Goal: Navigation & Orientation: Find specific page/section

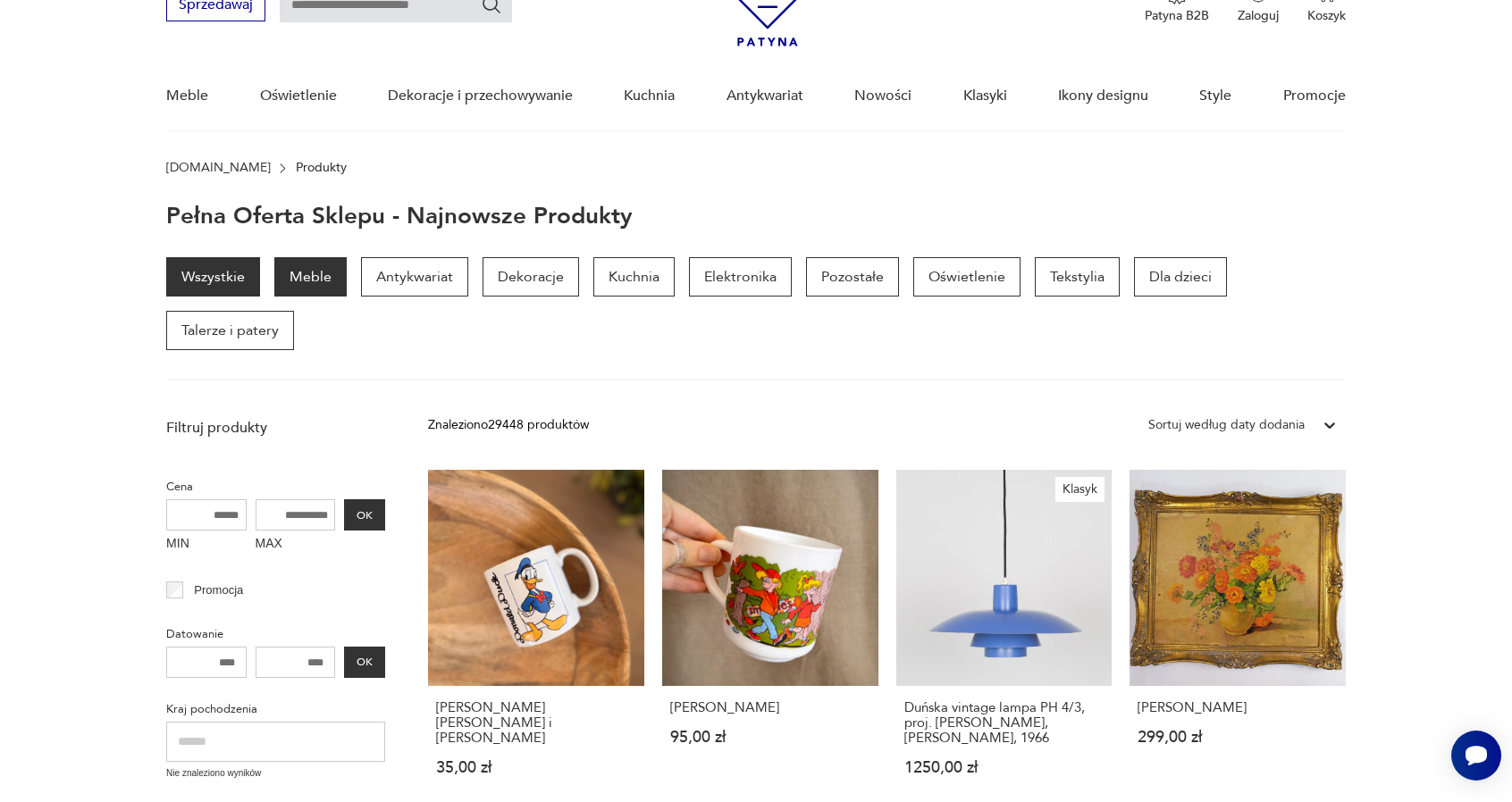
click at [298, 284] on p "Meble" at bounding box center [311, 277] width 73 height 39
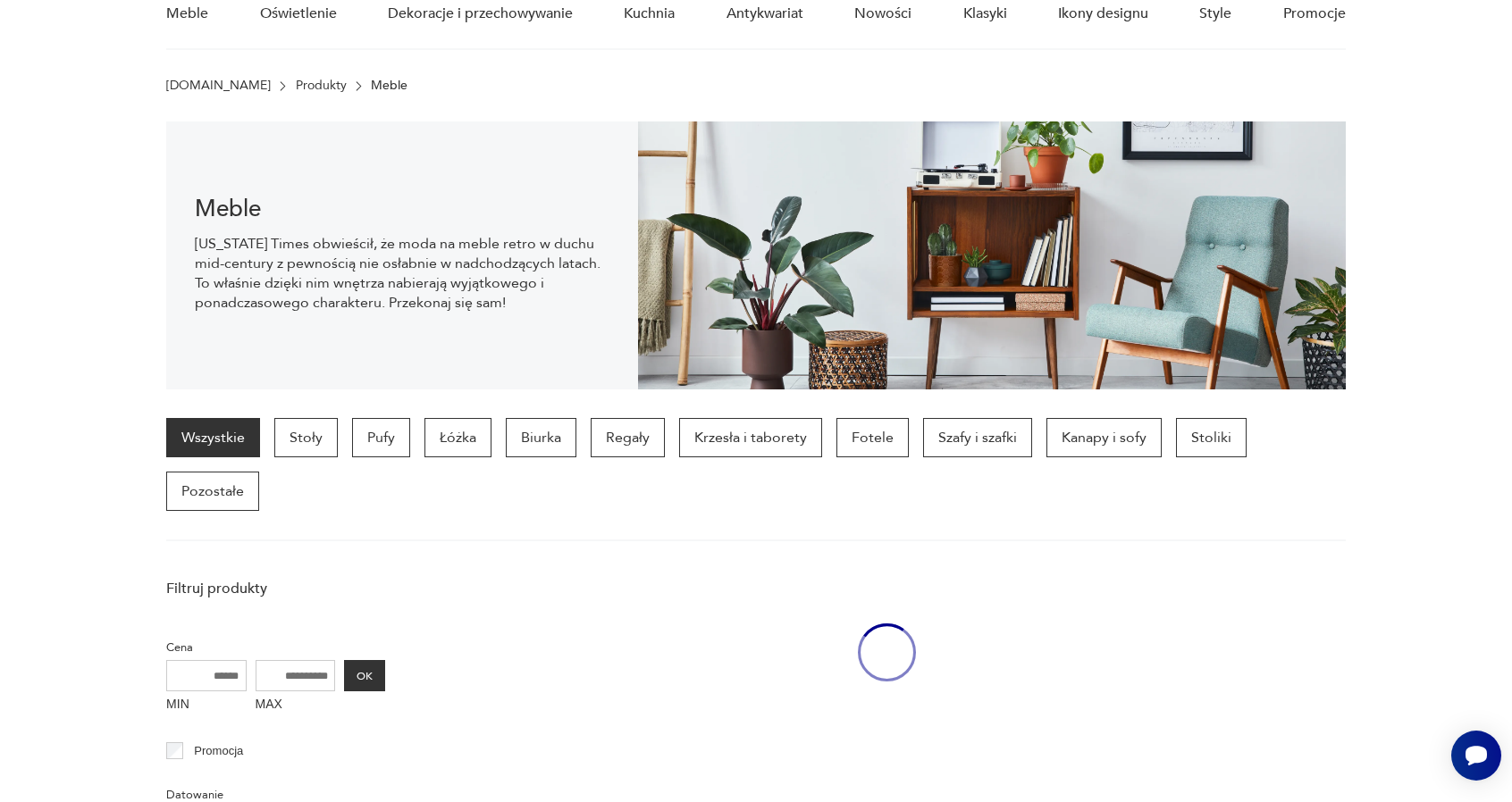
scroll to position [177, 0]
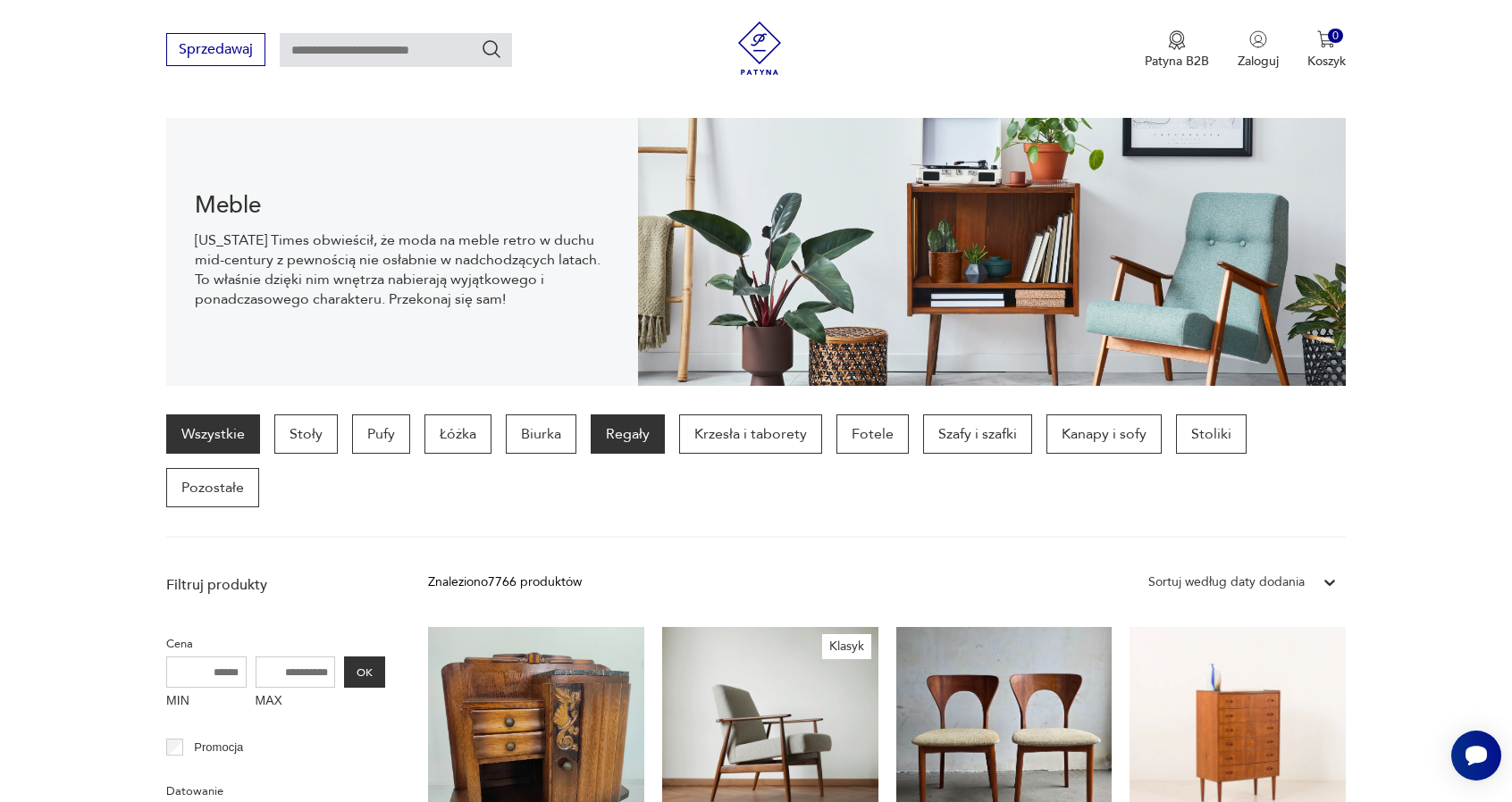
click at [639, 444] on p "Regały" at bounding box center [628, 434] width 74 height 39
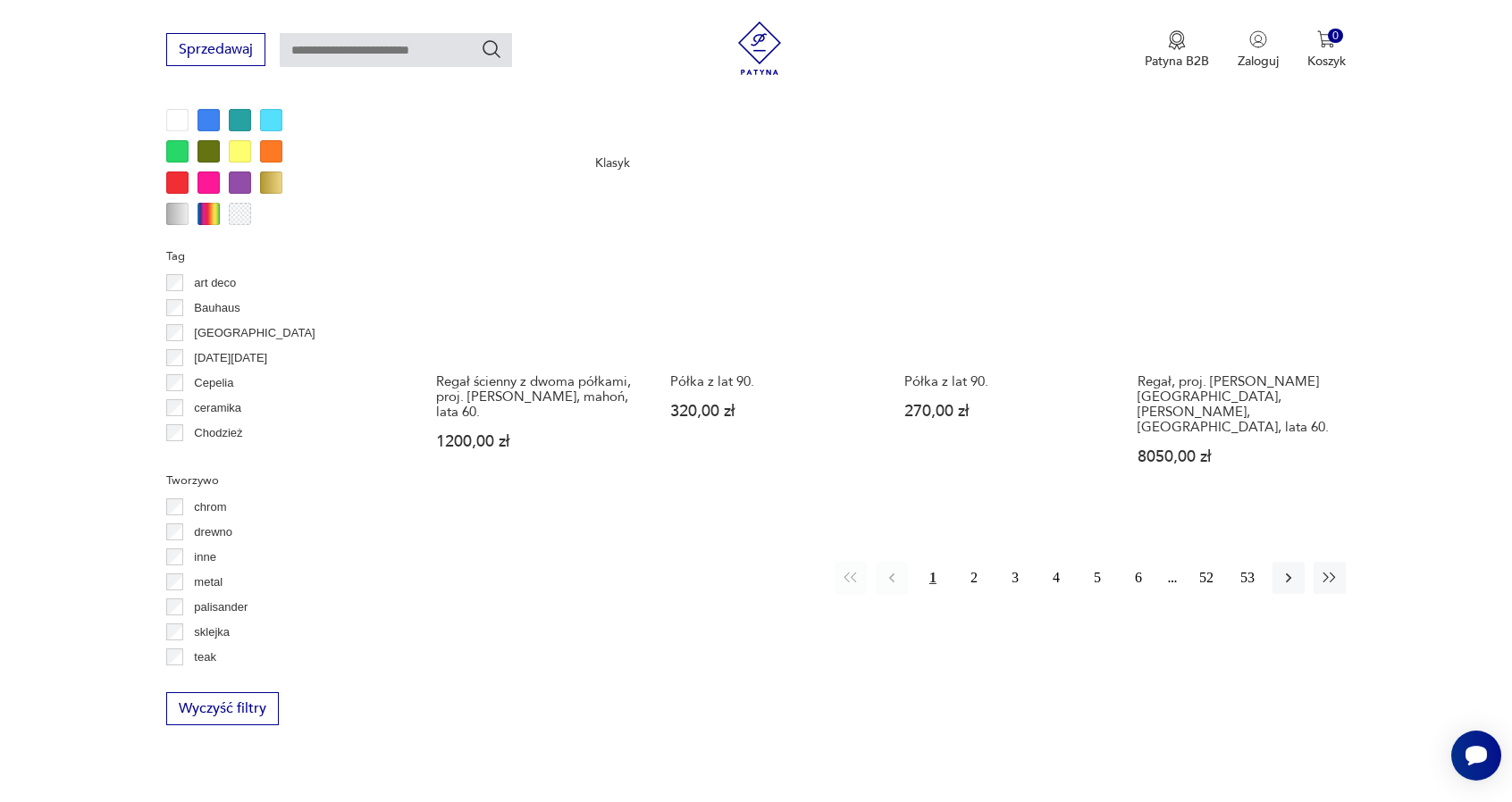
scroll to position [1761, 0]
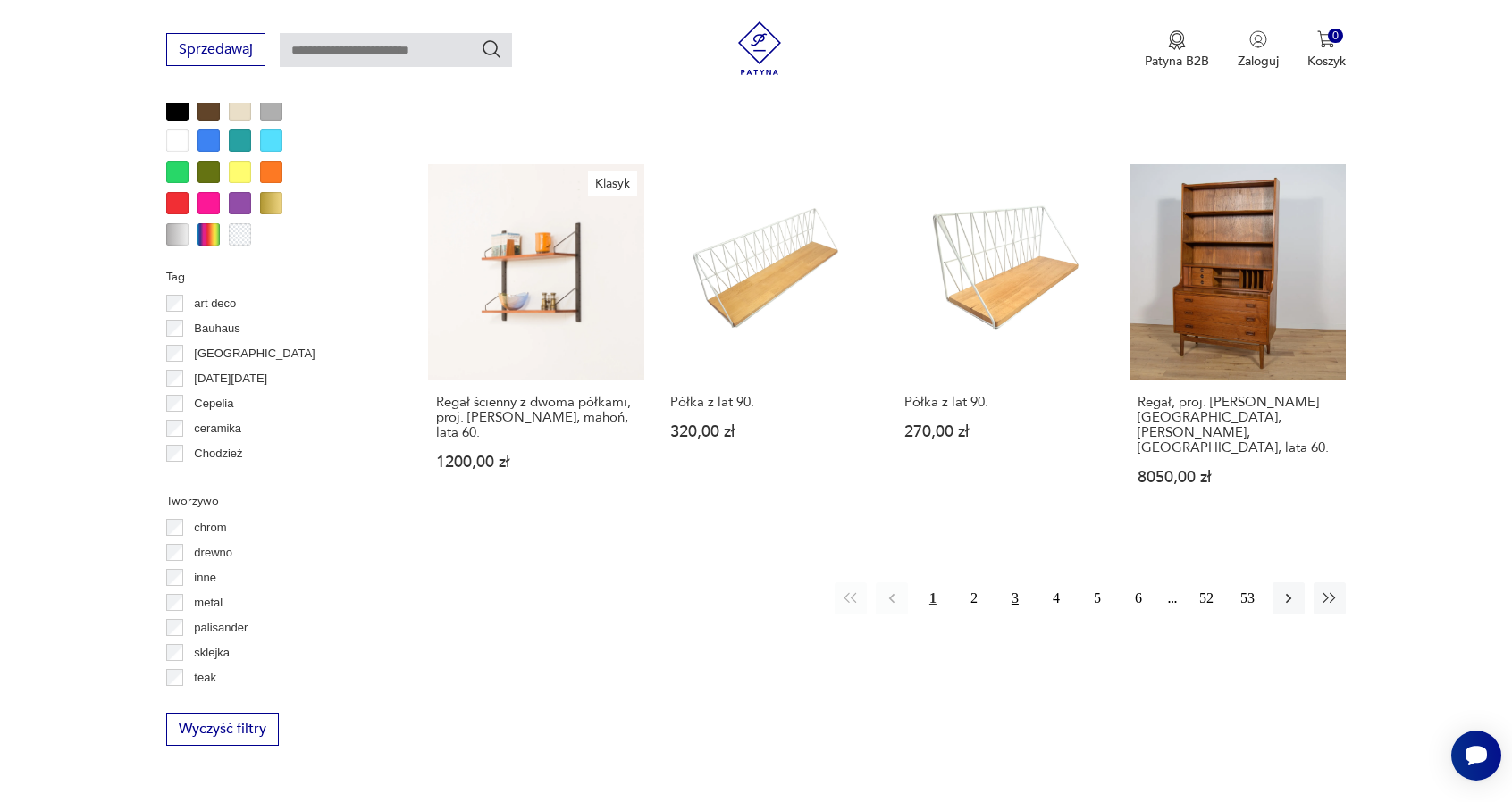
click at [1010, 583] on button "3" at bounding box center [1015, 598] width 33 height 33
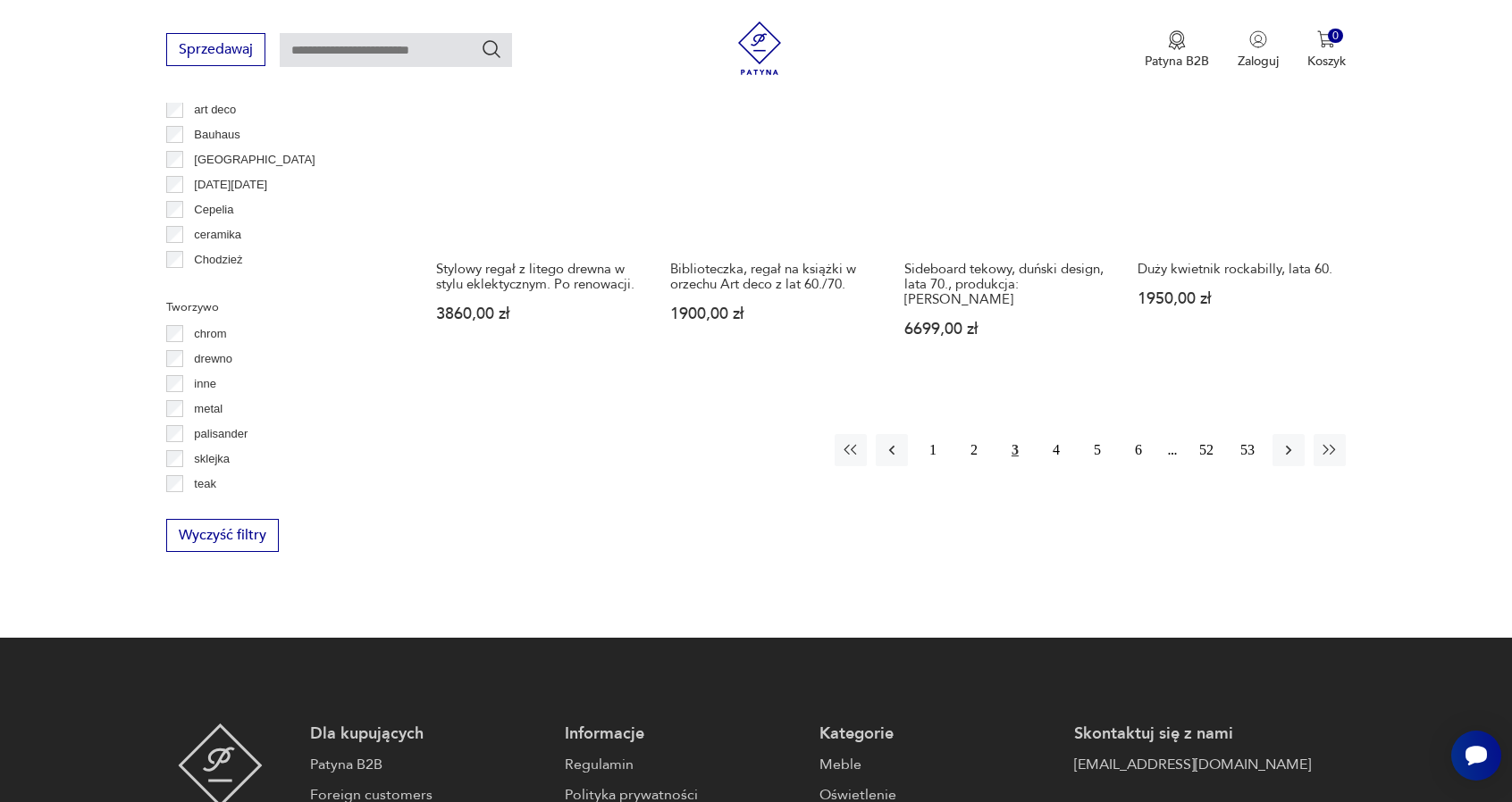
scroll to position [2029, 0]
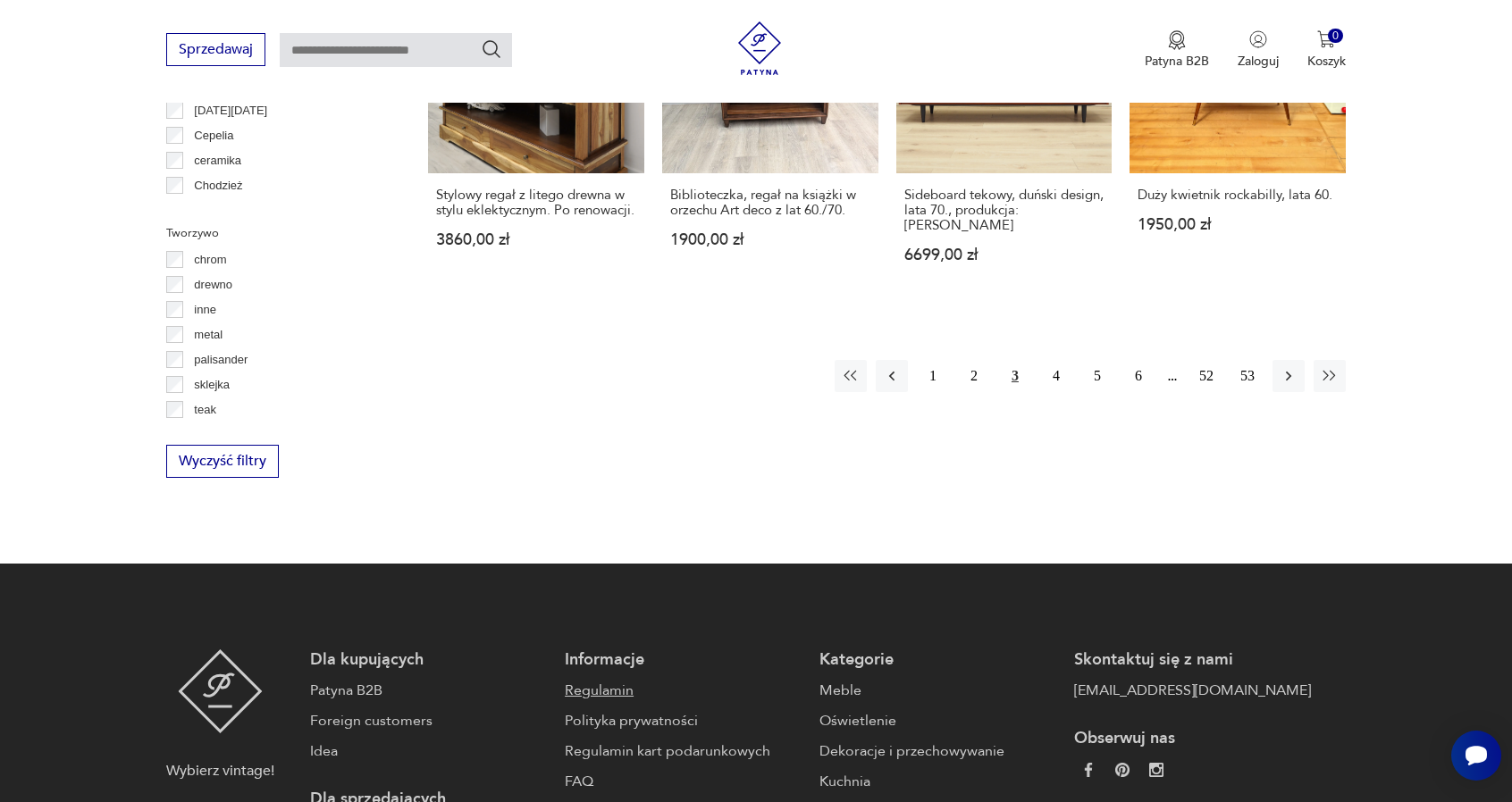
drag, startPoint x: 550, startPoint y: 412, endPoint x: 551, endPoint y: 401, distance: 11.0
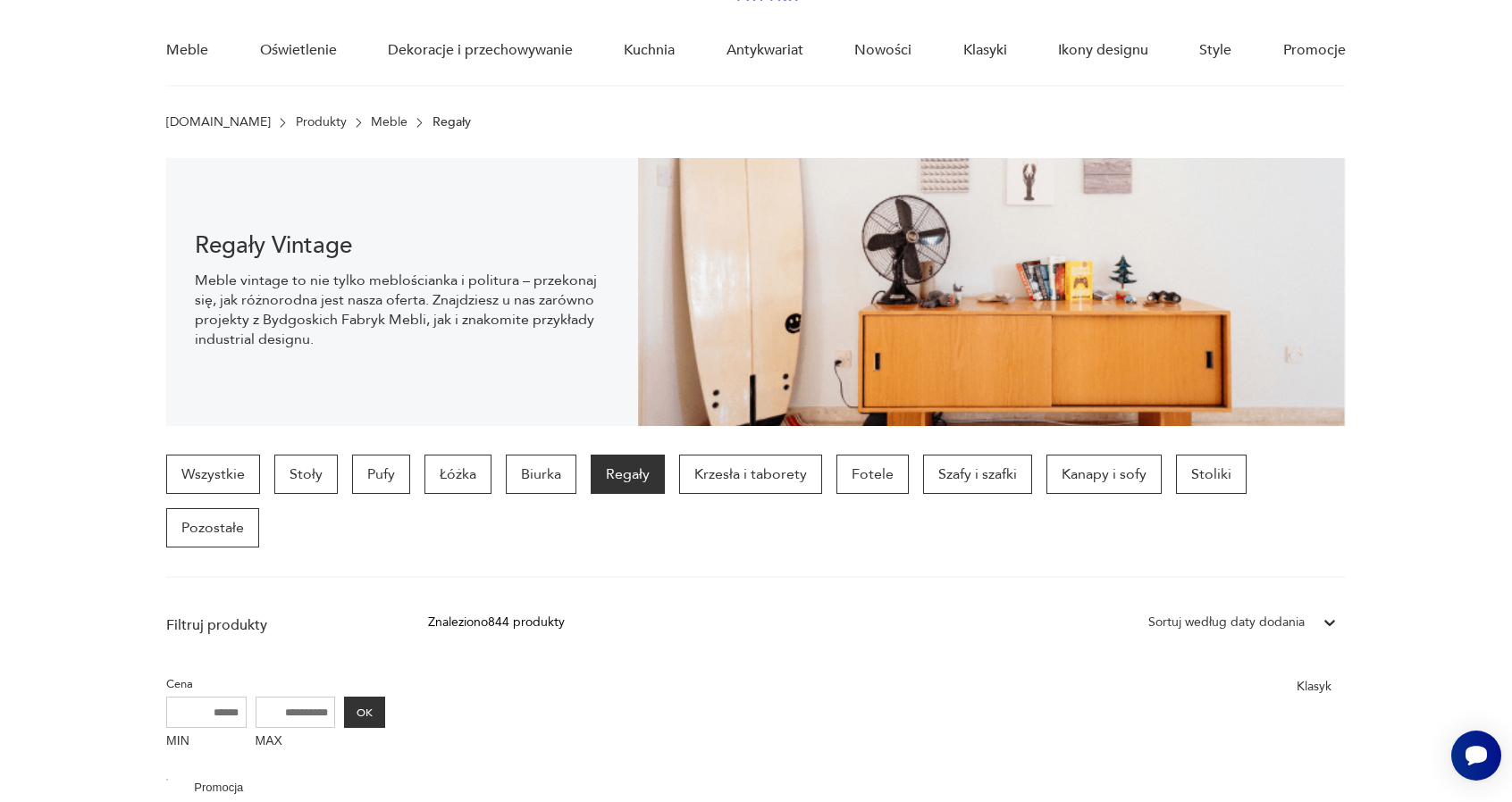
scroll to position [2029, 0]
